Goal: Information Seeking & Learning: Learn about a topic

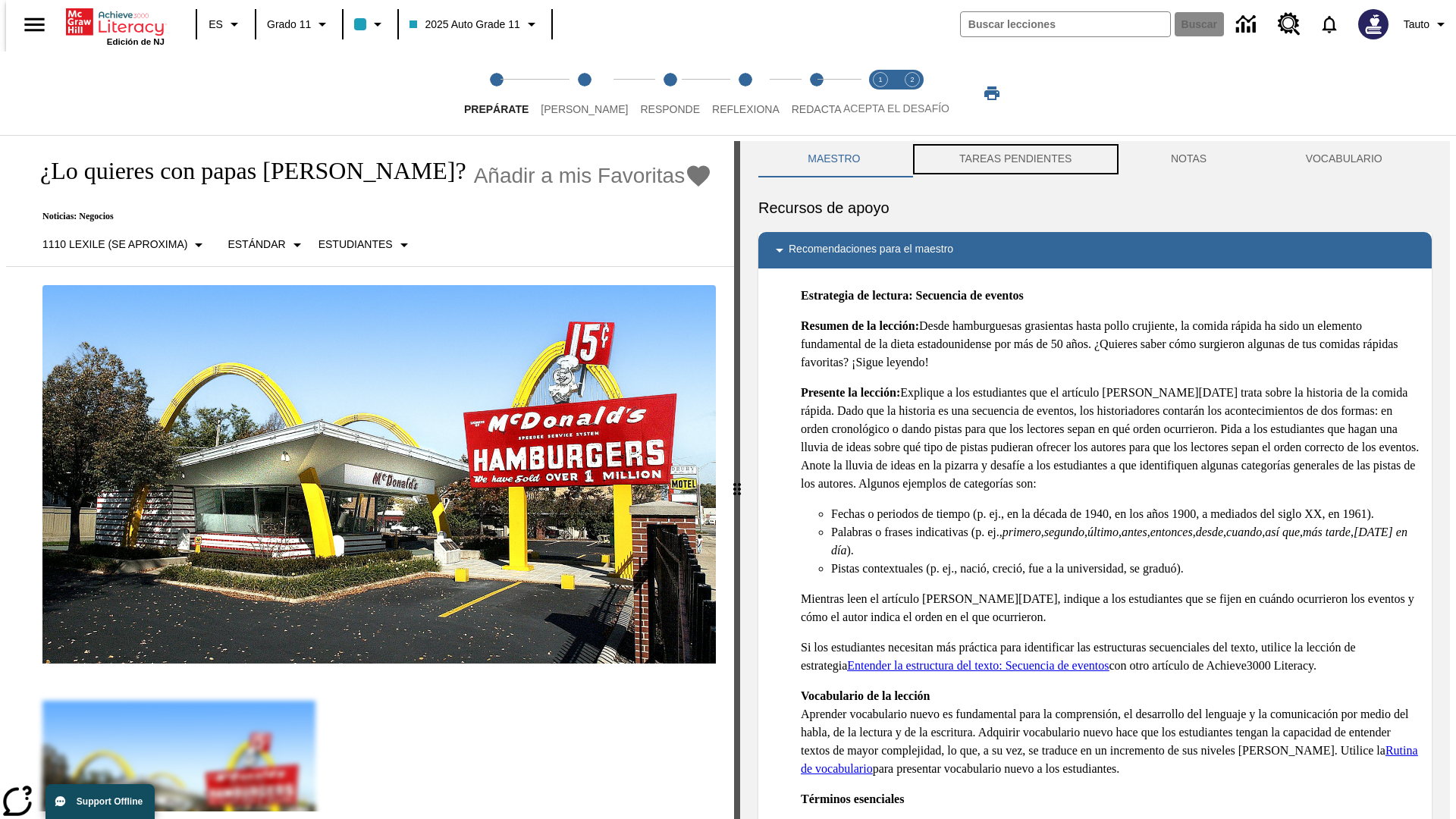
click at [1014, 159] on button "TAREAS PENDIENTES" at bounding box center [1015, 159] width 211 height 37
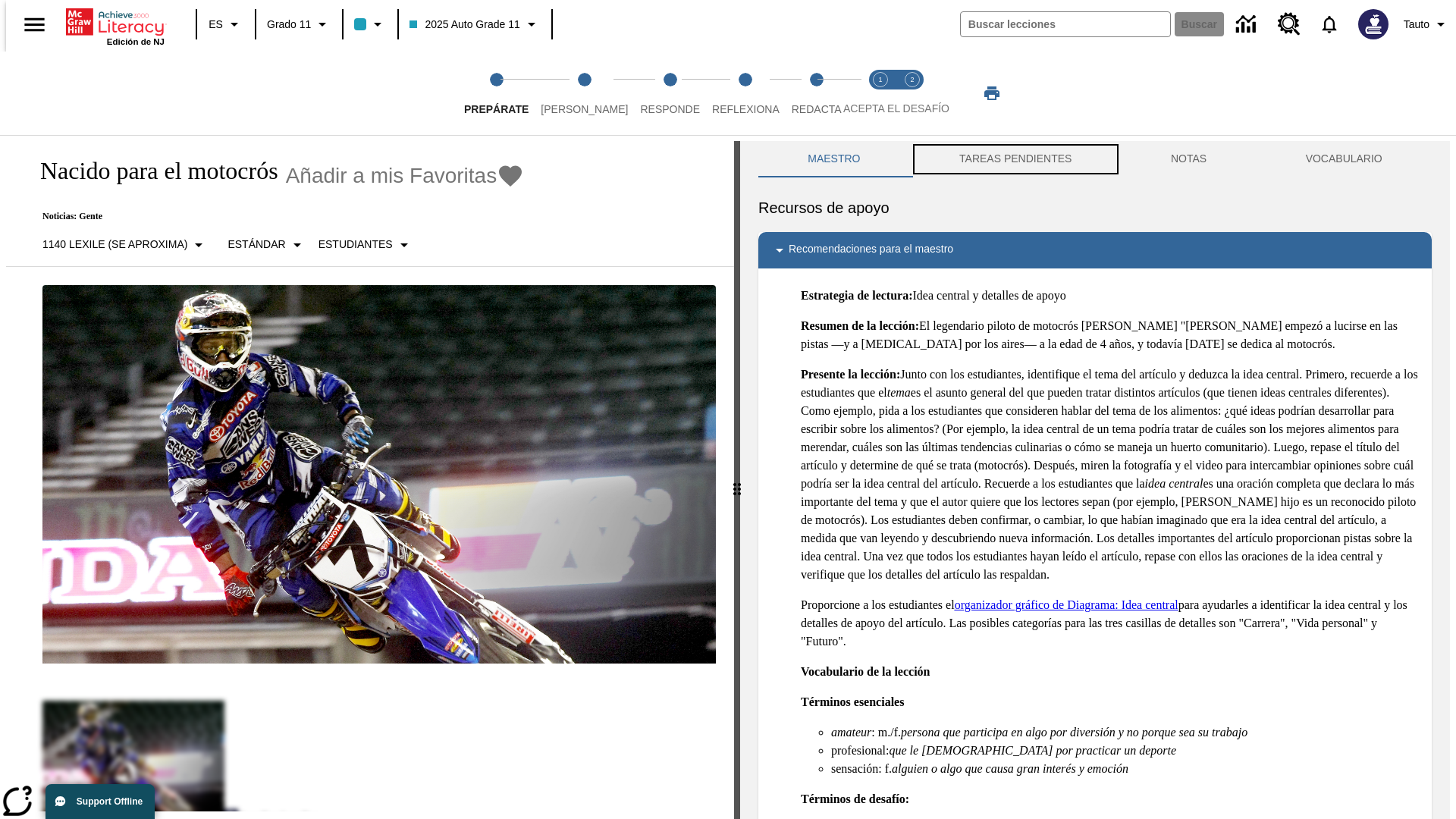
click at [1014, 159] on button "TAREAS PENDIENTES" at bounding box center [1015, 159] width 211 height 37
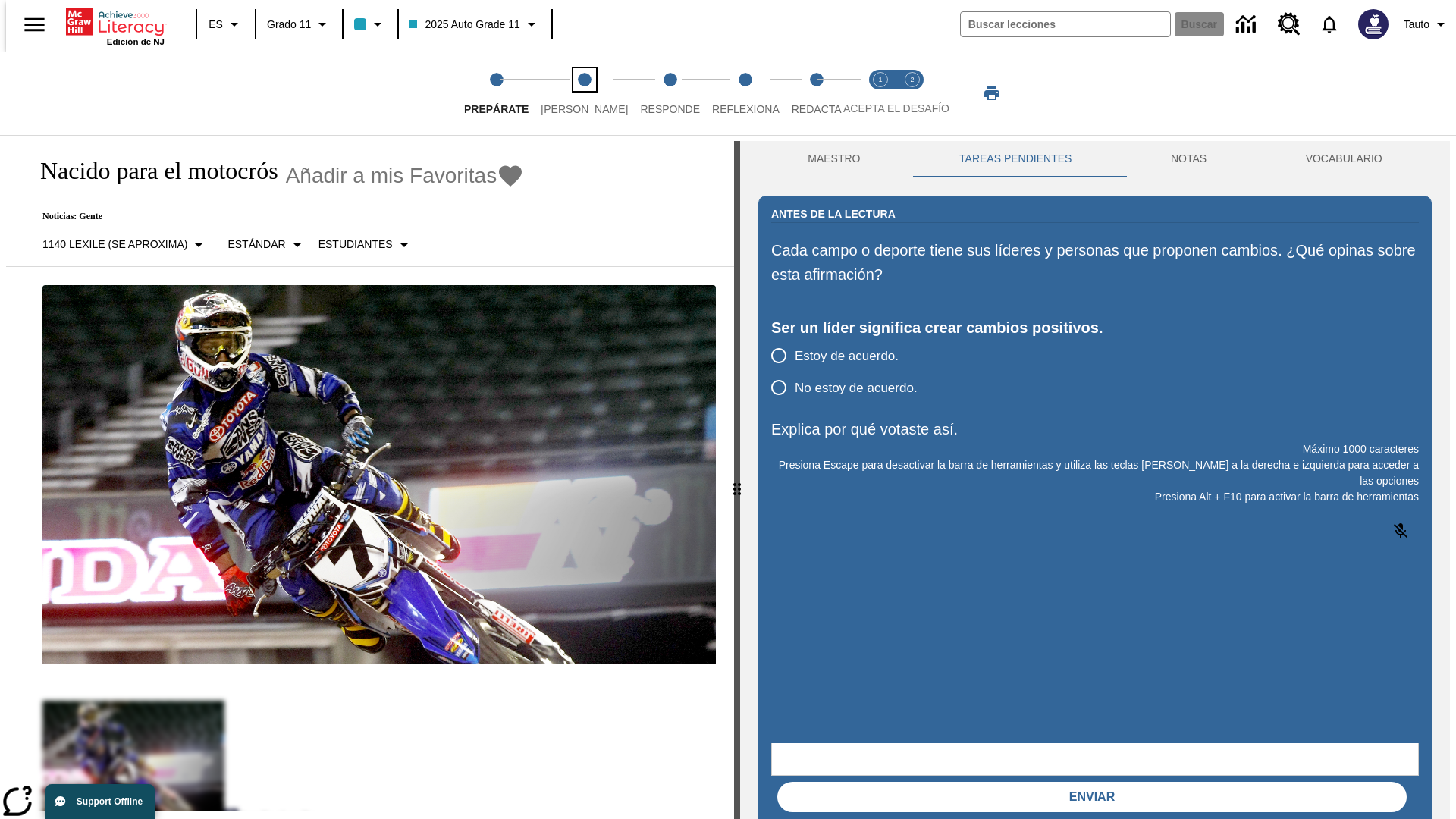
click at [572, 93] on span "[PERSON_NAME]" at bounding box center [584, 103] width 87 height 27
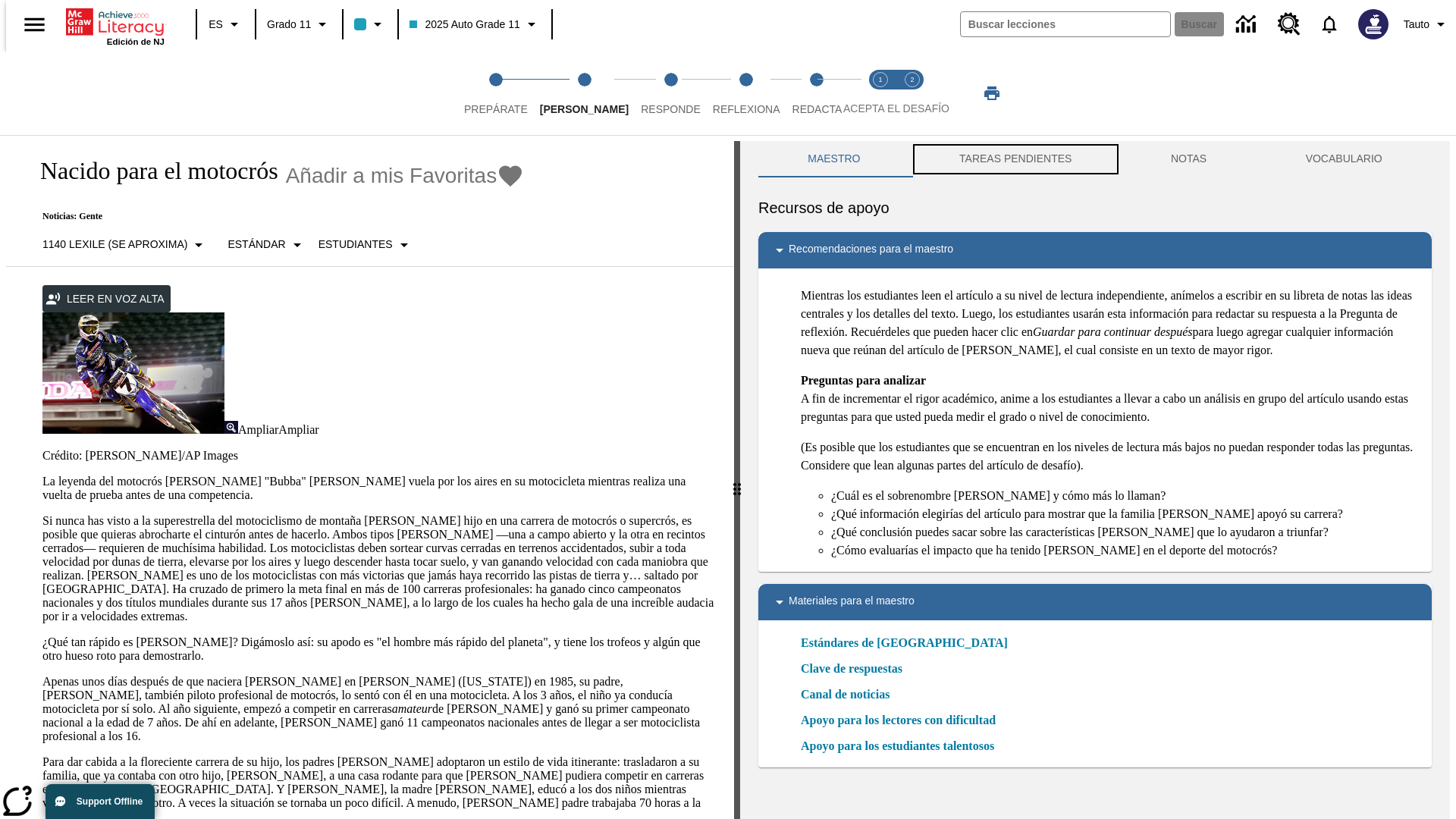
scroll to position [1, 0]
click at [1014, 159] on button "TAREAS PENDIENTES" at bounding box center [1015, 159] width 211 height 37
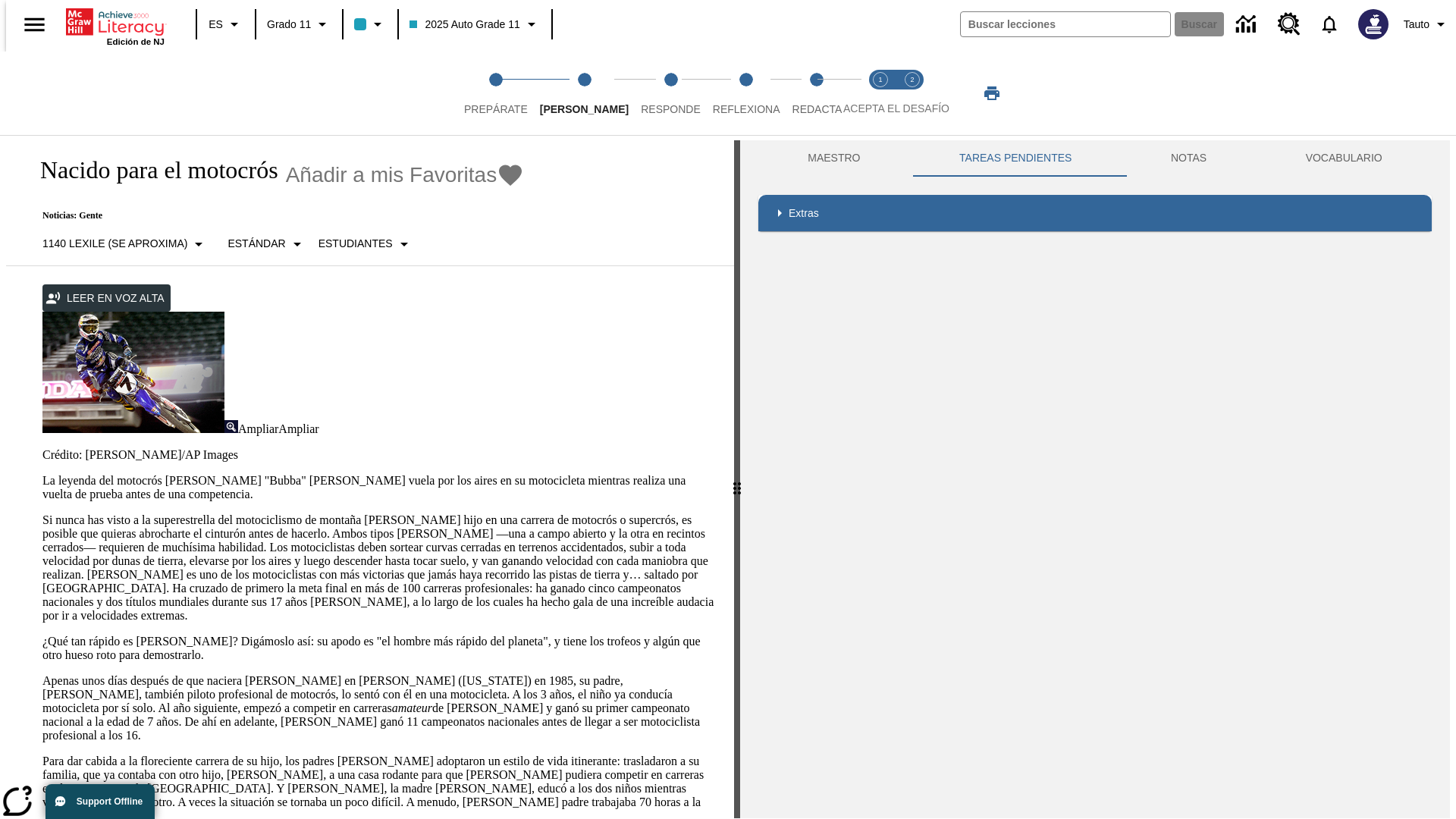
click at [43, 514] on p "Si nunca has visto a la superestrella del motociclismo de montaña [PERSON_NAME]…" at bounding box center [379, 568] width 674 height 110
click at [0, 0] on div "Enmascaramiento de pantalla" at bounding box center [0, 0] width 0 height 0
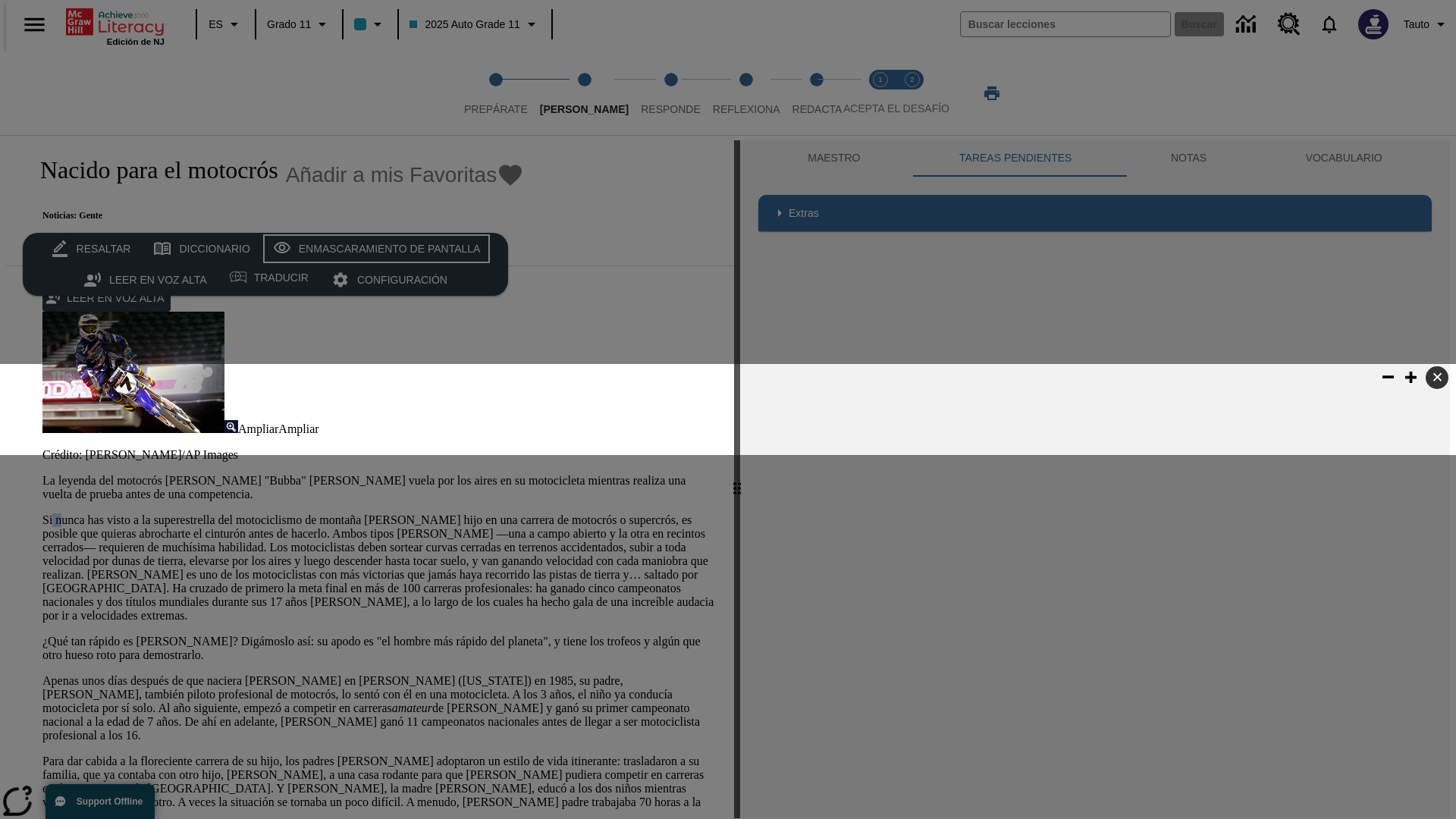
click at [373, 249] on div "Enmascaramiento de pantalla" at bounding box center [390, 249] width 182 height 19
click at [647, 93] on span "Responde" at bounding box center [671, 103] width 60 height 27
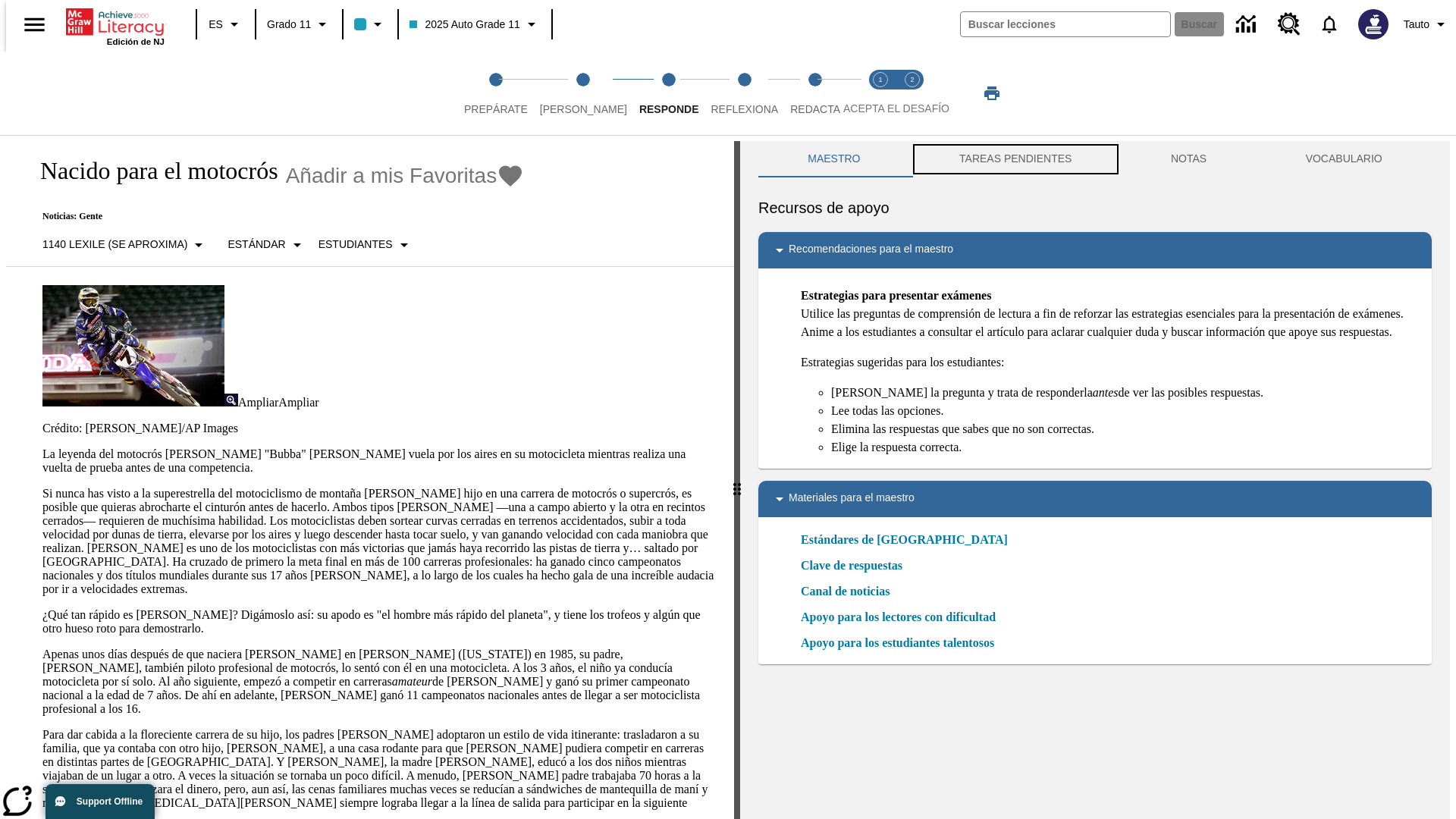
scroll to position [1, 0]
click at [1014, 159] on button "TAREAS PENDIENTES" at bounding box center [1015, 159] width 211 height 37
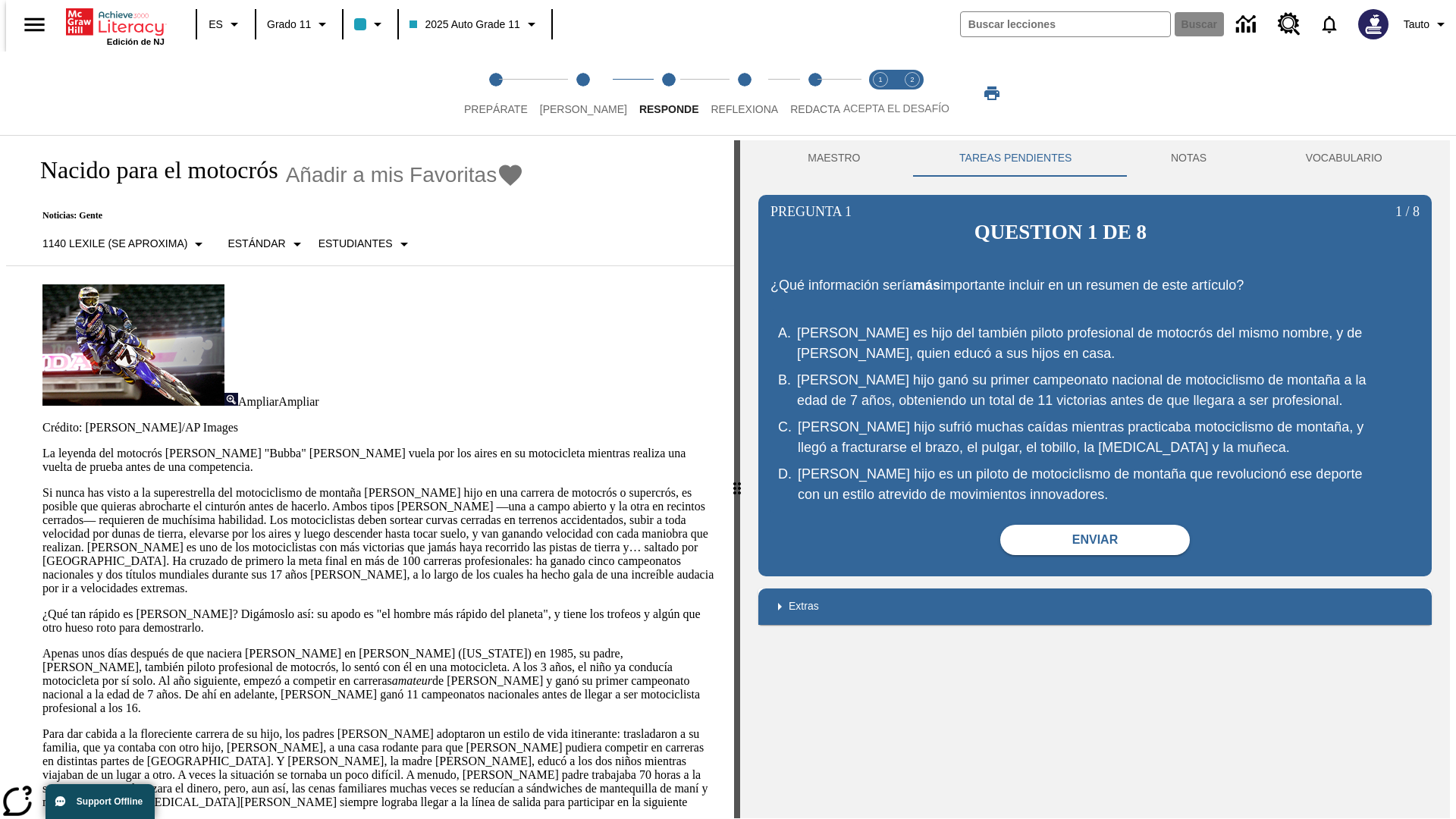
click at [43, 486] on p "Si nunca has visto a la superestrella del motociclismo de montaña [PERSON_NAME]…" at bounding box center [379, 541] width 674 height 110
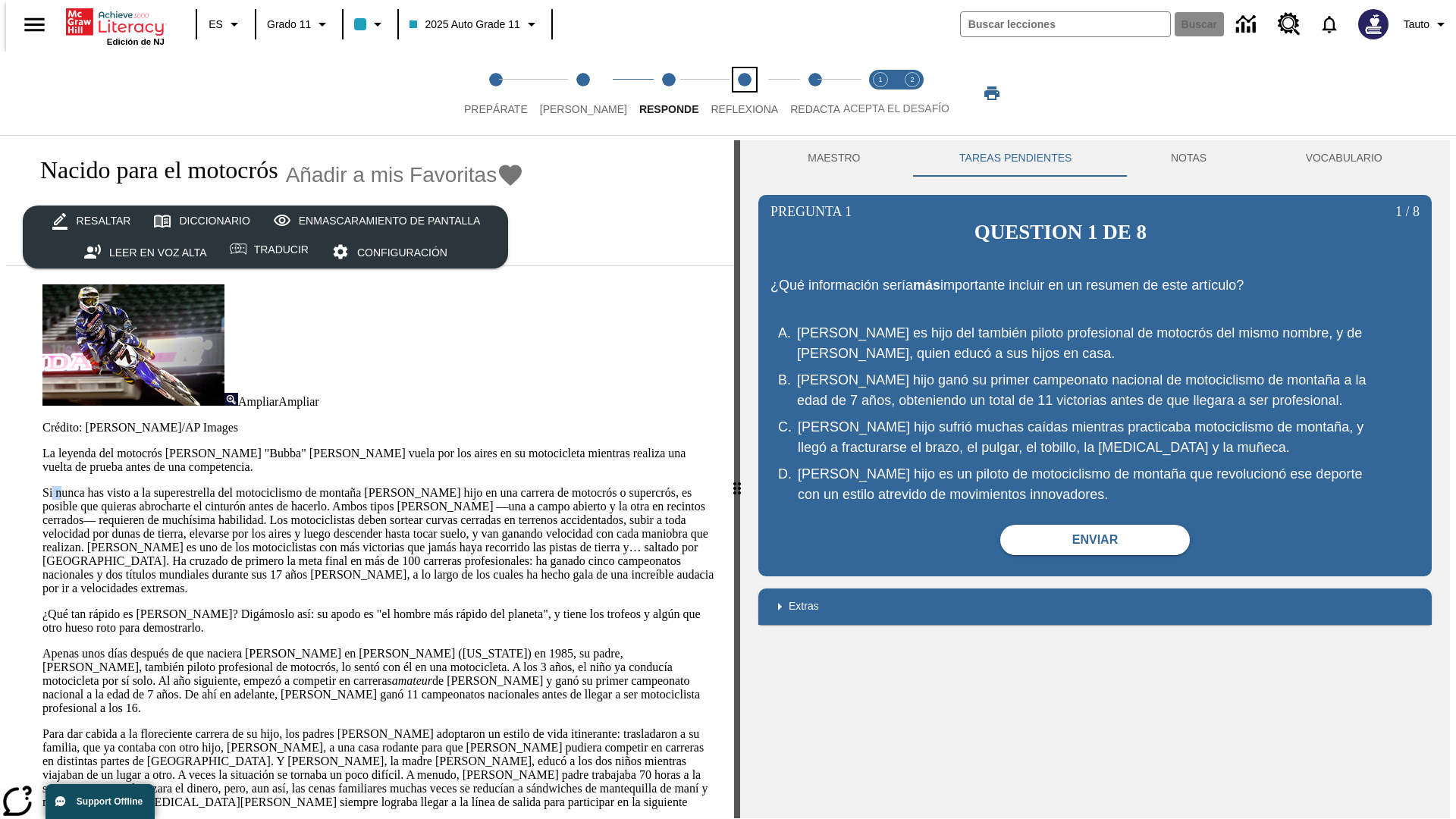
click at [724, 93] on span "Reflexiona" at bounding box center [744, 103] width 68 height 27
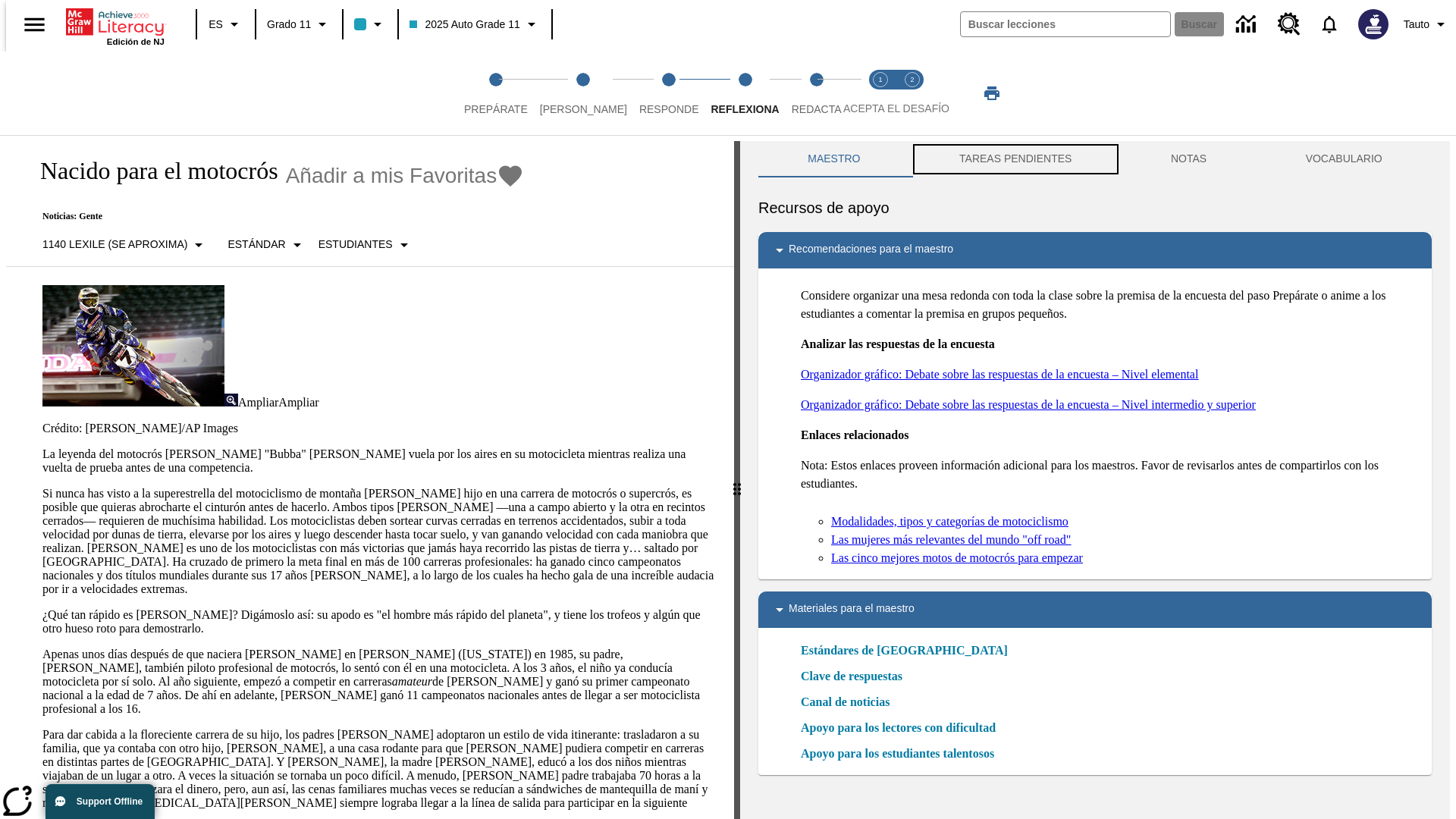
scroll to position [1, 0]
click at [1014, 159] on button "TAREAS PENDIENTES" at bounding box center [1015, 159] width 211 height 37
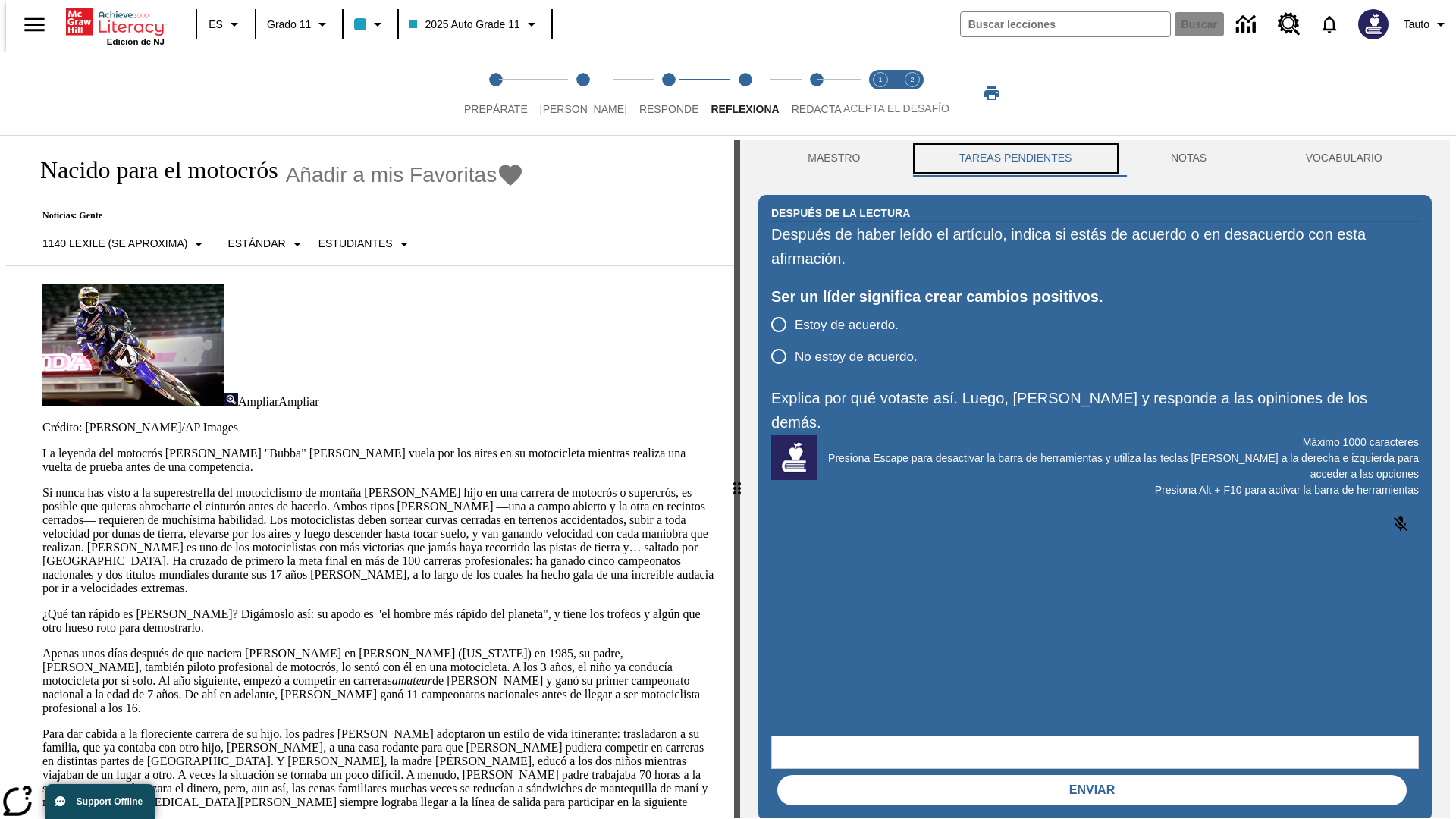
scroll to position [0, 0]
click at [43, 486] on p "Si nunca has visto a la superestrella del motociclismo de montaña [PERSON_NAME]…" at bounding box center [379, 541] width 674 height 110
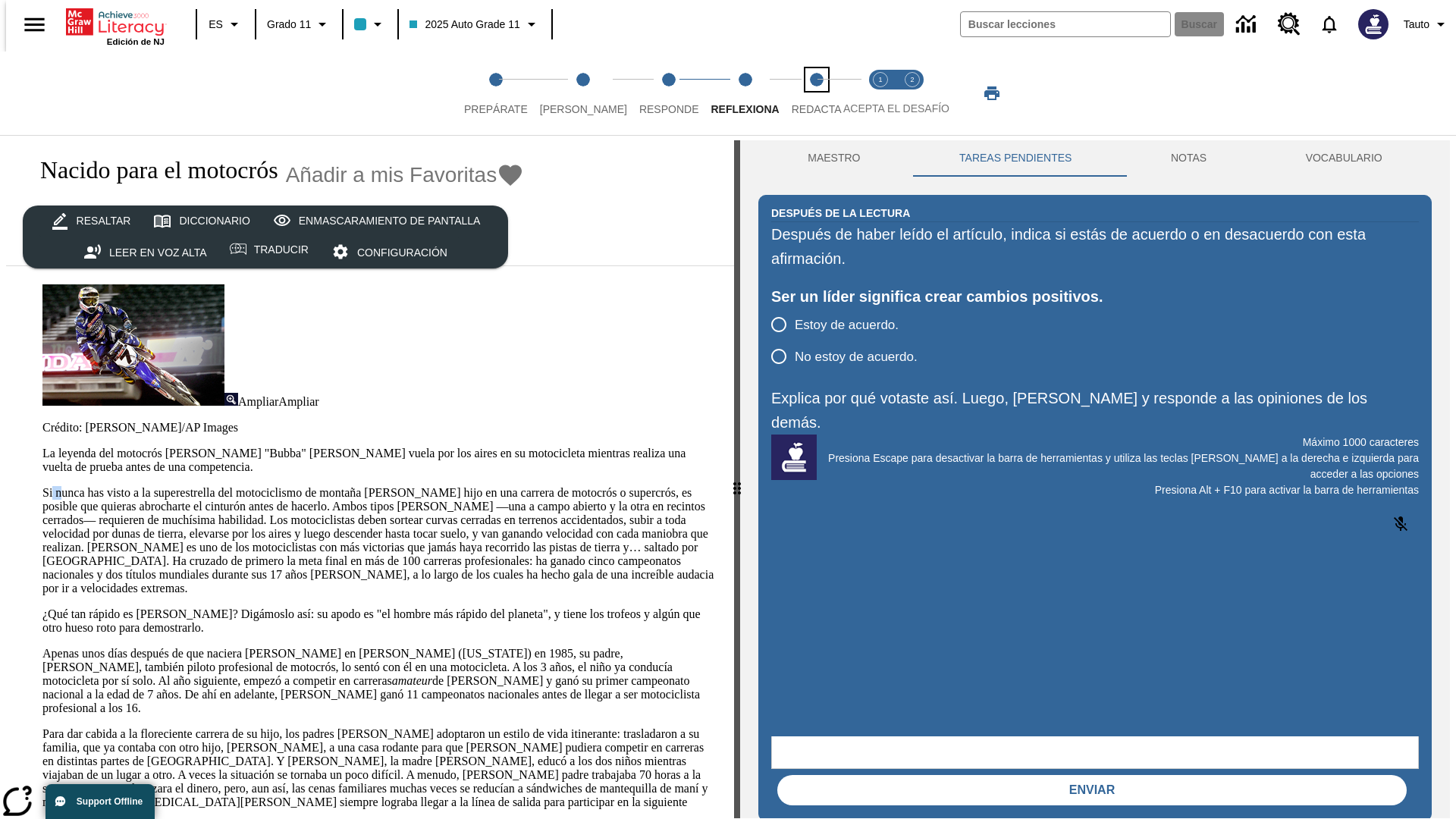
click at [800, 93] on span "Redacta" at bounding box center [817, 103] width 50 height 27
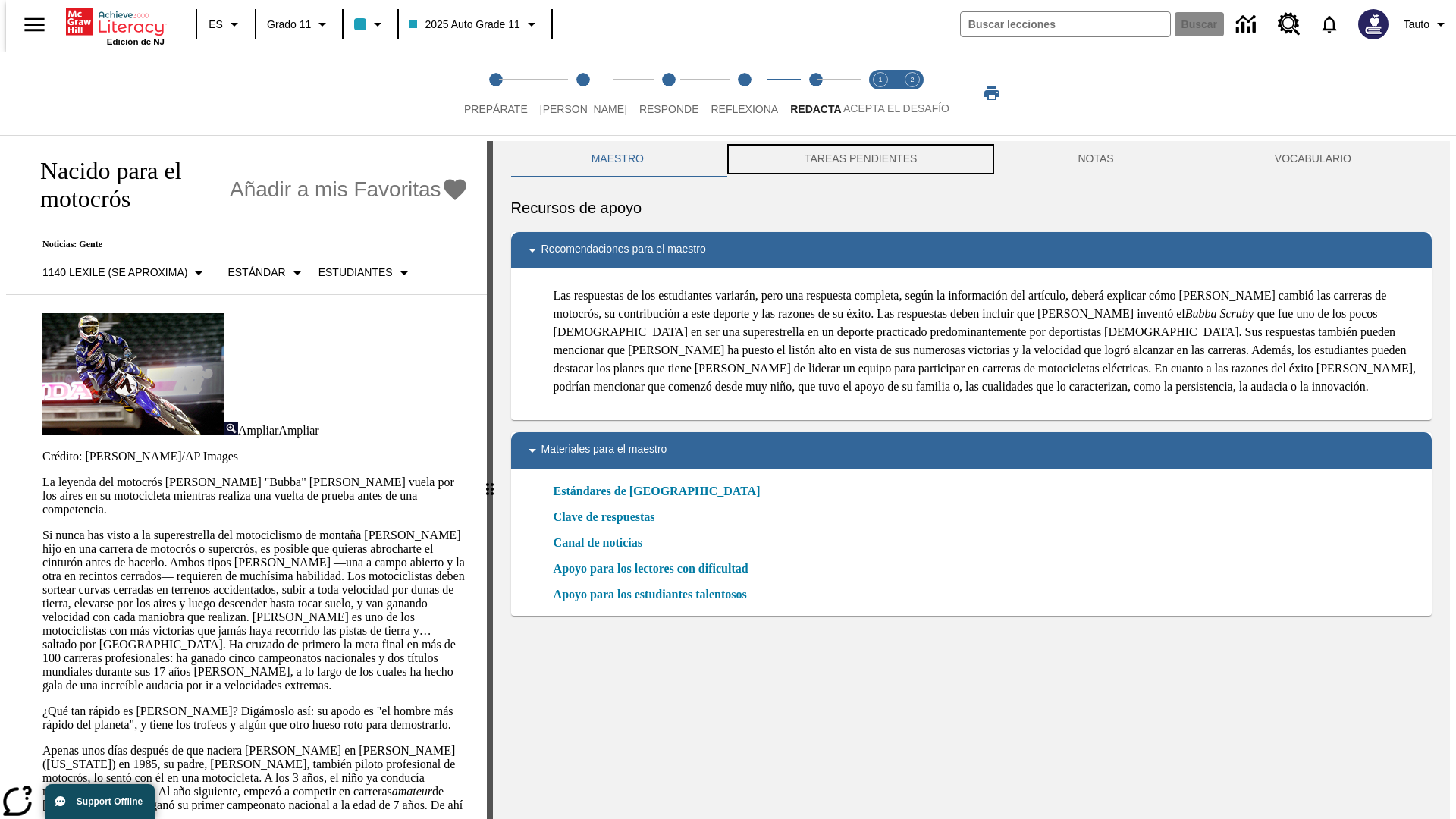
scroll to position [1, 0]
click at [859, 159] on button "TAREAS PENDIENTES" at bounding box center [860, 159] width 273 height 37
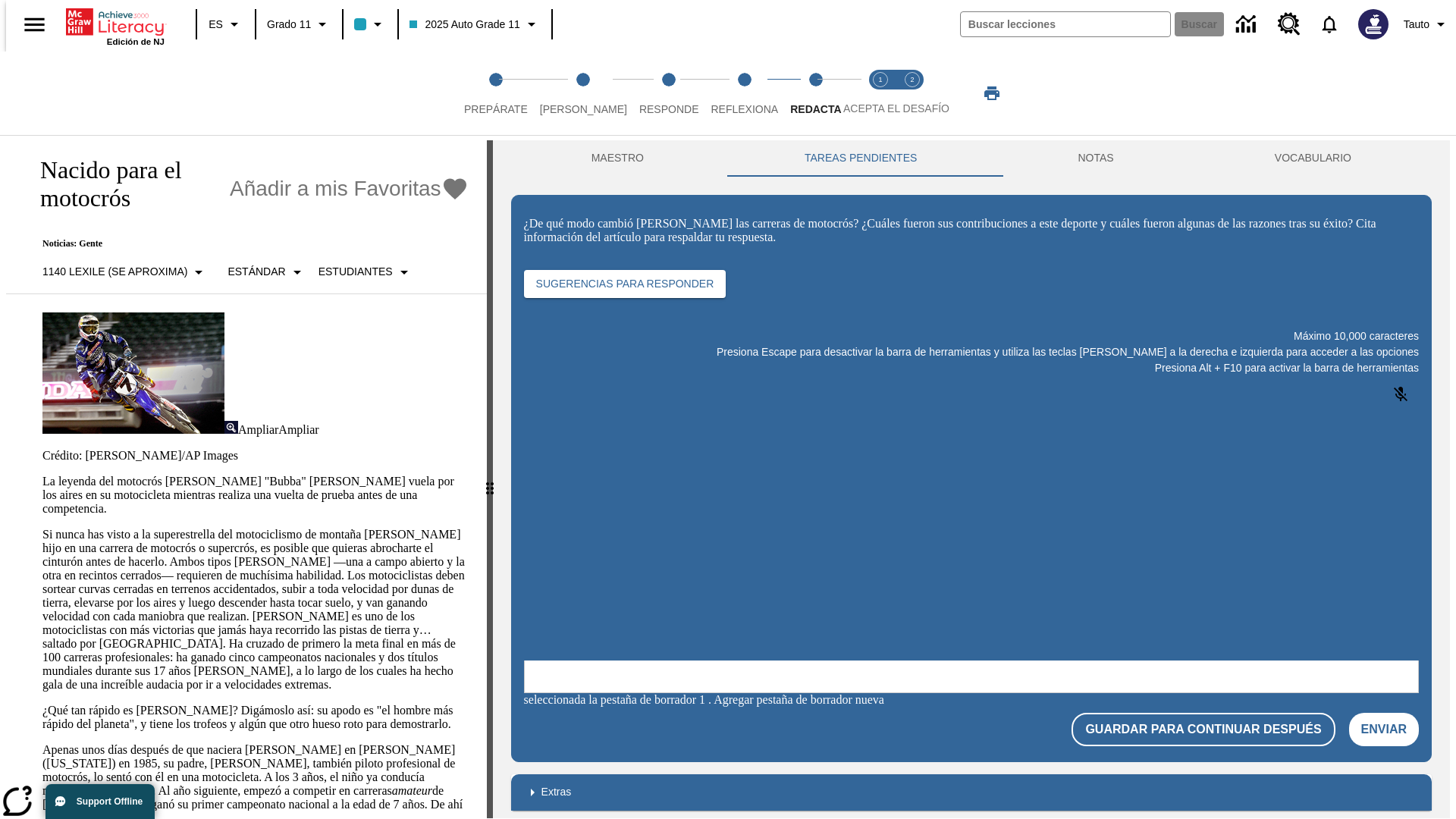
scroll to position [0, 0]
click at [43, 528] on p "Si nunca has visto a la superestrella del motociclismo de montaña [PERSON_NAME]…" at bounding box center [256, 609] width 426 height 164
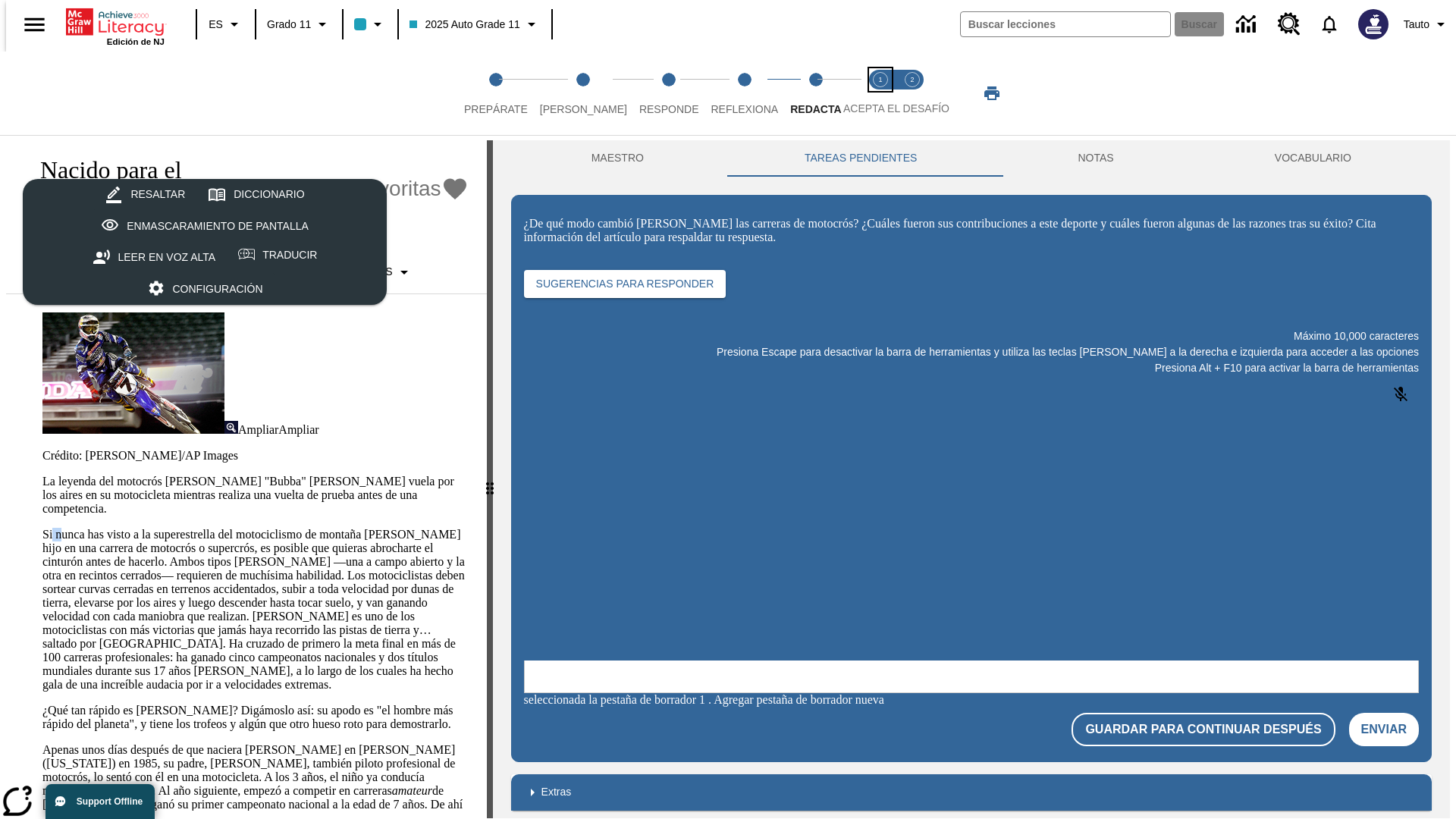
click at [880, 93] on span "Acepta el desafío lee step 1 of 2" at bounding box center [880, 103] width 19 height 27
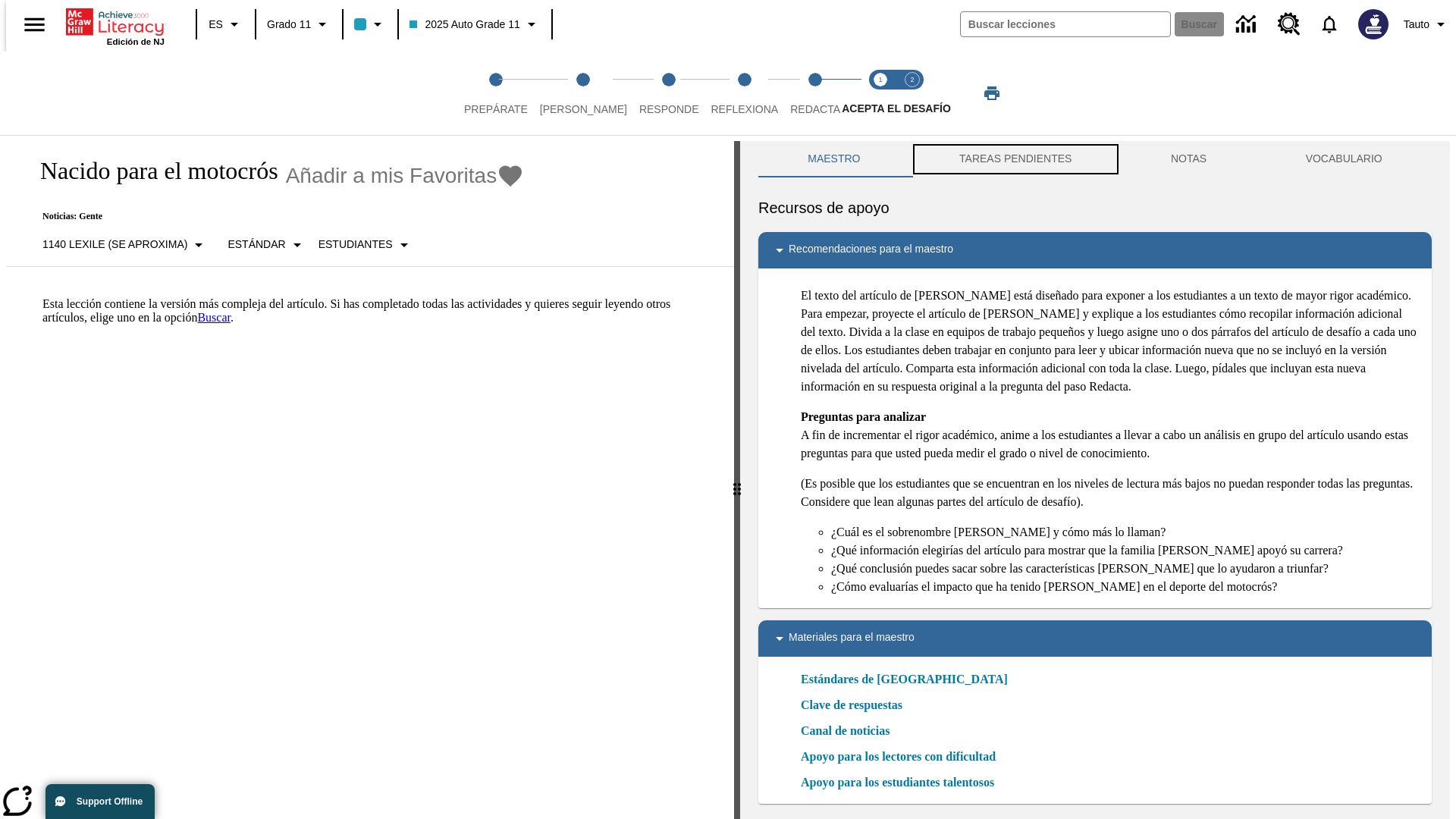
scroll to position [5, 0]
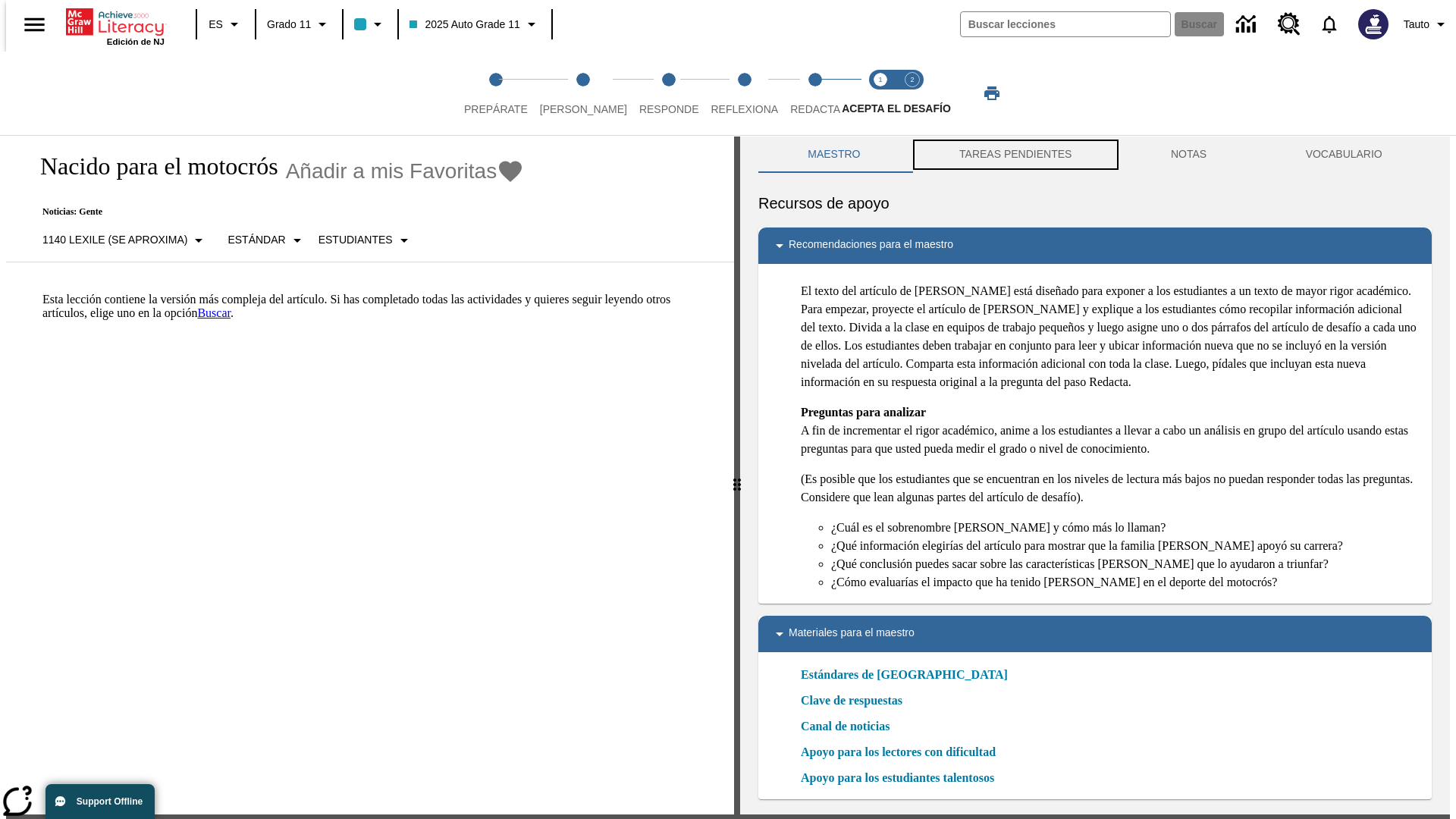
click at [1014, 159] on button "TAREAS PENDIENTES" at bounding box center [1015, 155] width 211 height 37
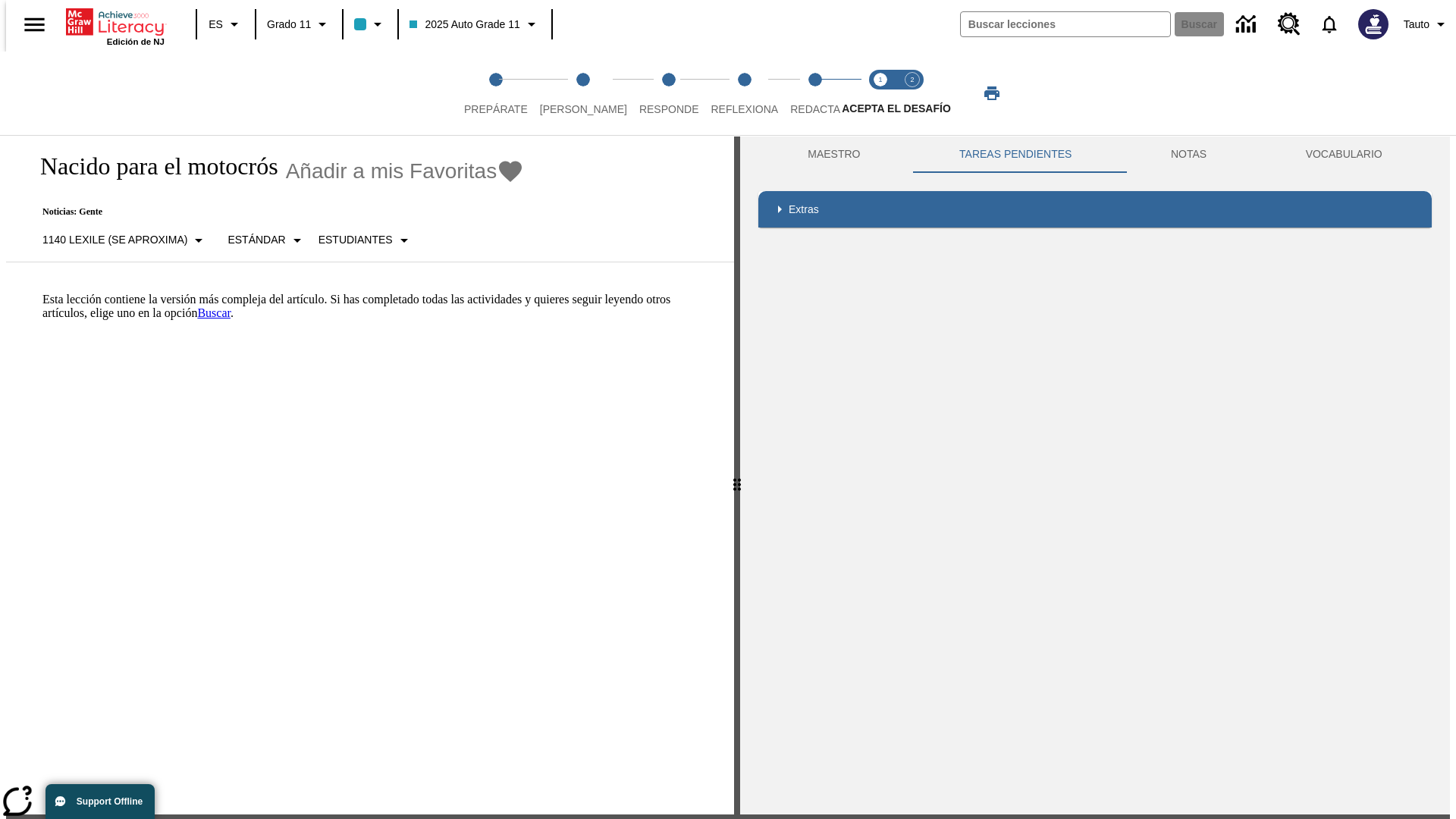
click at [43, 293] on p "Esta lección contiene la versión más compleja del artículo. Si has completado t…" at bounding box center [379, 306] width 674 height 27
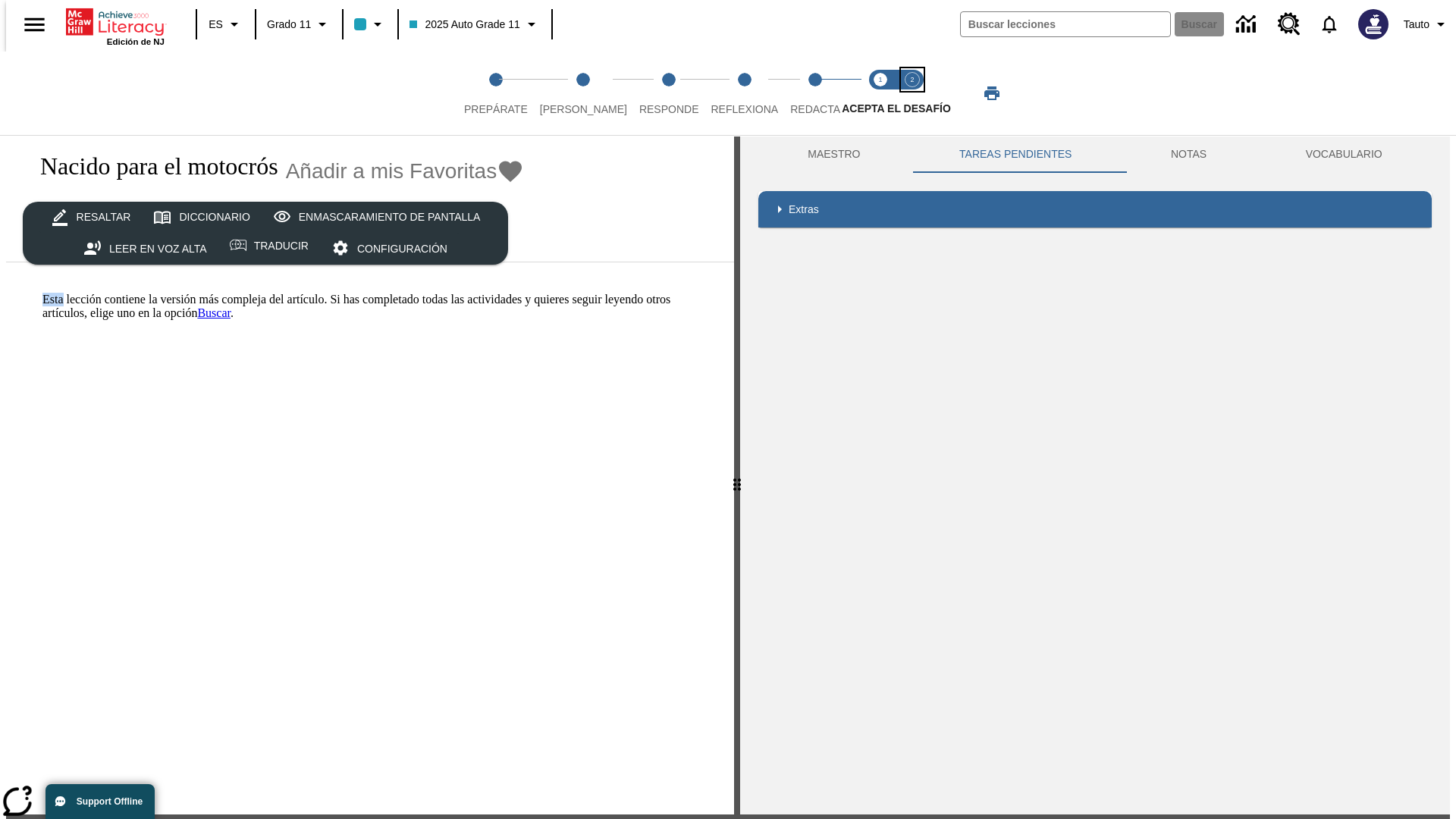
click at [912, 93] on span "Acepta el desafío contesta step 2 of 2" at bounding box center [911, 103] width 19 height 27
